Goal: Use online tool/utility

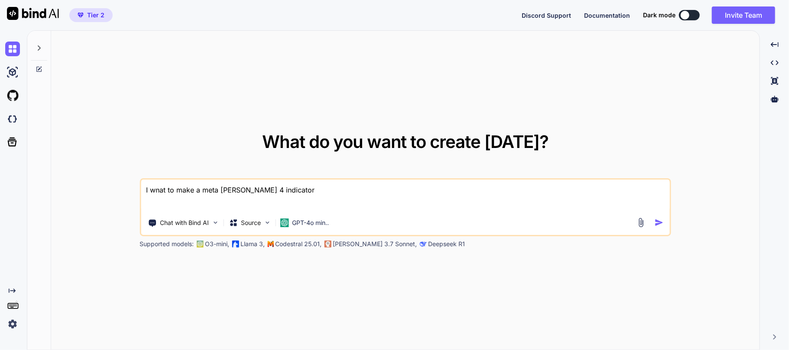
type textarea "x"
click at [239, 97] on div "What do you want to create [DATE]? I wnat to make a meta [PERSON_NAME] 4 indica…" at bounding box center [405, 191] width 708 height 320
drag, startPoint x: 307, startPoint y: 186, endPoint x: 0, endPoint y: 159, distance: 307.8
click at [14, 160] on div "Created with Pixso. What do you want to create [DATE]? I wnat to make a meta [P…" at bounding box center [394, 190] width 789 height 320
click at [238, 110] on div "What do you want to create [DATE]? Chat with Bind AI Source GPT-4o min.. Suppor…" at bounding box center [405, 191] width 708 height 320
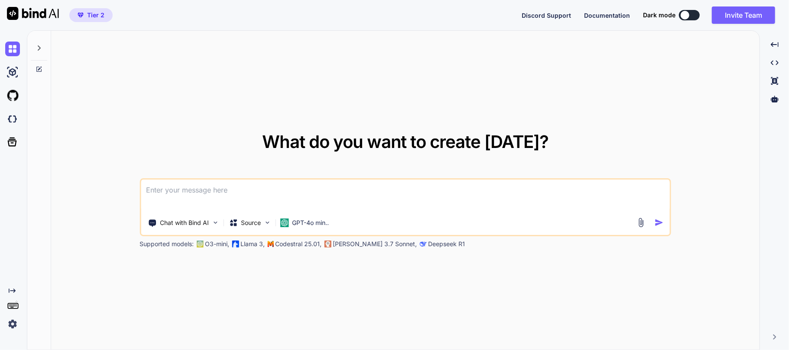
click at [257, 200] on textarea at bounding box center [405, 196] width 528 height 32
click at [223, 111] on div "What do you want to create [DATE]? Chat with Bind AI Source GPT-4o min.. Suppor…" at bounding box center [405, 191] width 708 height 320
click at [247, 87] on div "What do you want to create [DATE]? Chat with Bind AI Source GPT-4o min.. Suppor…" at bounding box center [405, 191] width 708 height 320
click at [136, 99] on div "What do you want to create [DATE]? Chat with Bind AI Source GPT-4o min.. Suppor…" at bounding box center [405, 191] width 708 height 320
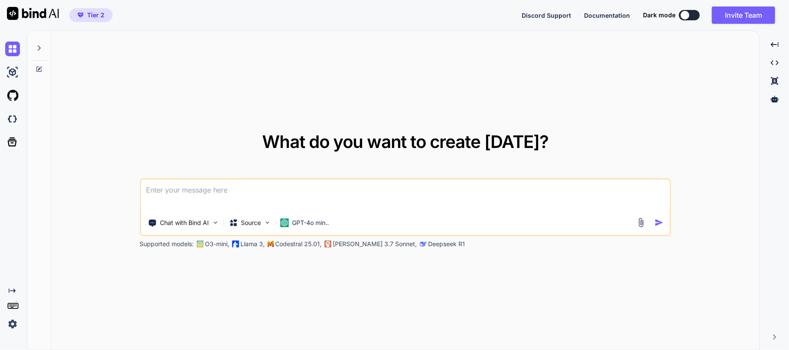
click at [140, 91] on div "What do you want to create [DATE]? Chat with Bind AI Source GPT-4o min.. Suppor…" at bounding box center [405, 191] width 708 height 320
